Goal: Transaction & Acquisition: Purchase product/service

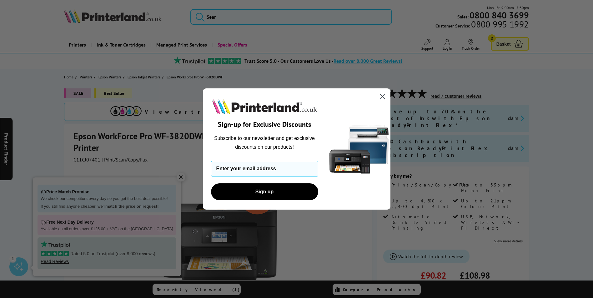
click at [384, 96] on circle "Close dialog" at bounding box center [382, 96] width 10 height 10
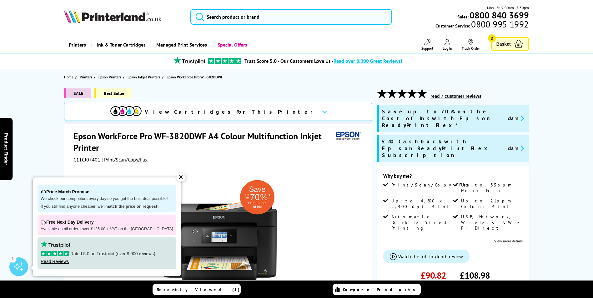
click at [177, 178] on div "✕" at bounding box center [181, 177] width 9 height 9
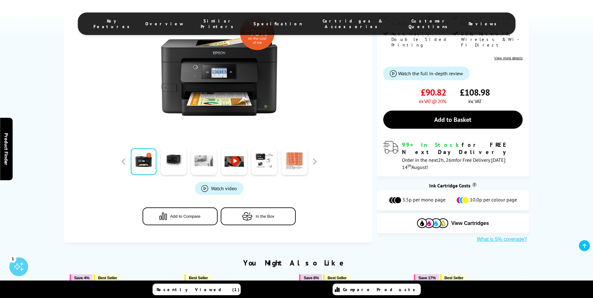
scroll to position [219, 0]
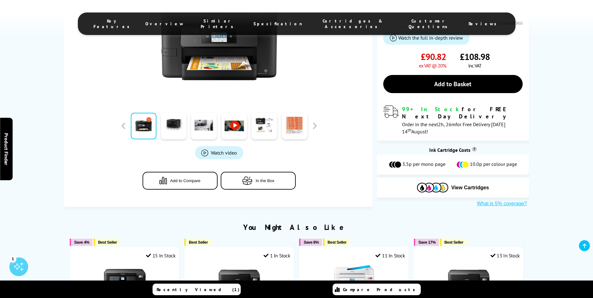
click at [237, 172] on button "In the Box" at bounding box center [258, 181] width 75 height 18
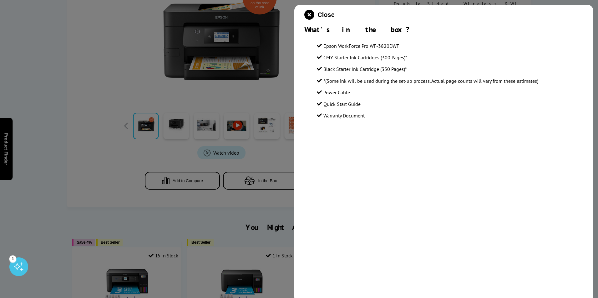
click at [237, 162] on div at bounding box center [299, 149] width 598 height 298
click at [308, 17] on icon "close modal" at bounding box center [309, 15] width 10 height 10
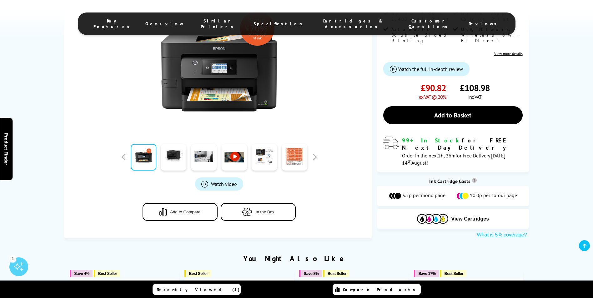
scroll to position [0, 0]
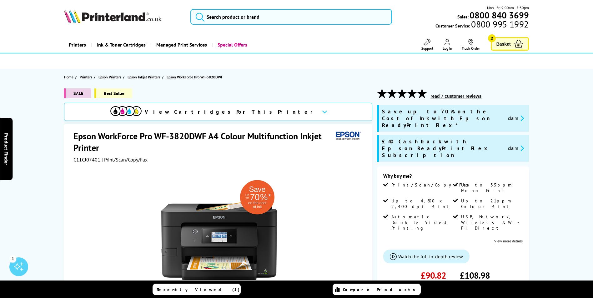
click at [504, 43] on span "Basket" at bounding box center [504, 44] width 14 height 8
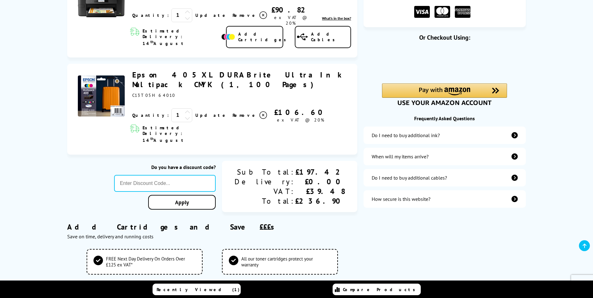
scroll to position [125, 0]
